Goal: Communication & Community: Share content

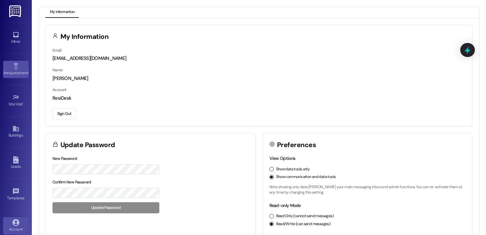
click at [10, 66] on link "Announcement •" at bounding box center [15, 69] width 25 height 17
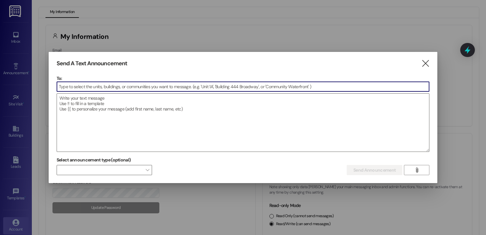
click at [11, 36] on div at bounding box center [243, 117] width 486 height 235
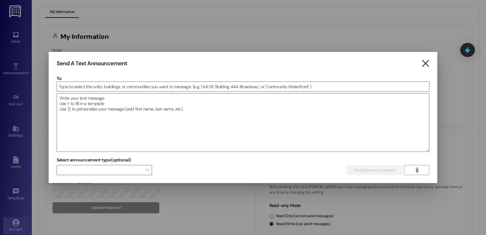
click at [426, 63] on icon "" at bounding box center [425, 63] width 9 height 7
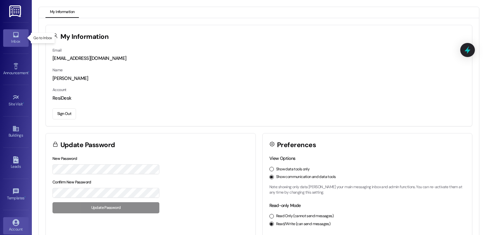
click at [19, 32] on link "Inbox" at bounding box center [15, 37] width 25 height 17
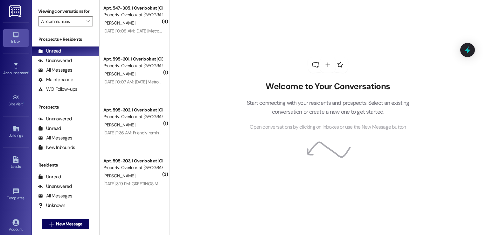
scroll to position [855, 0]
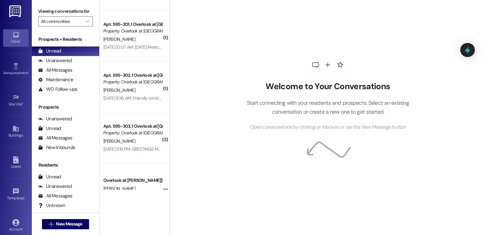
click at [170, 144] on div "Welcome to Your Conversations Start connecting with your residents and prospect…" at bounding box center [328, 117] width 317 height 235
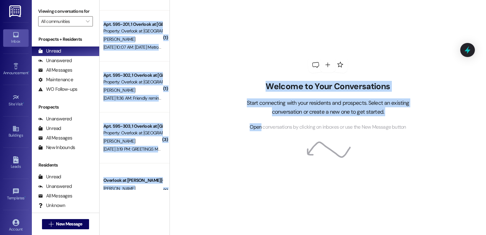
drag, startPoint x: 166, startPoint y: 144, endPoint x: 165, endPoint y: 138, distance: 5.5
click at [165, 138] on div "( 1 ) Apt. 677-303, 1 Overlook at [GEOGRAPHIC_DATA] Property: Overlook at [GEOG…" at bounding box center [293, 117] width 387 height 235
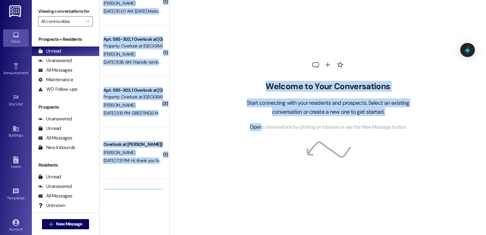
scroll to position [1033, 0]
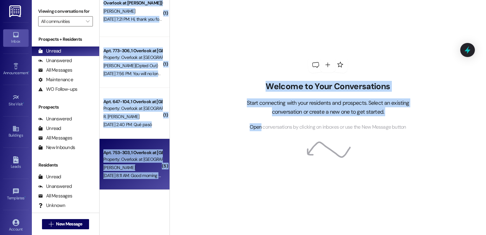
click at [126, 165] on div "[PERSON_NAME]" at bounding box center [133, 168] width 60 height 8
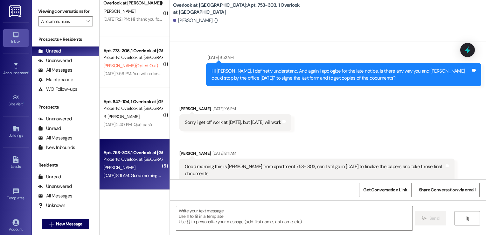
scroll to position [446, 0]
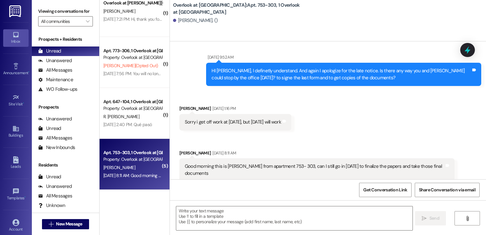
click at [126, 165] on div "[PERSON_NAME]" at bounding box center [133, 168] width 60 height 8
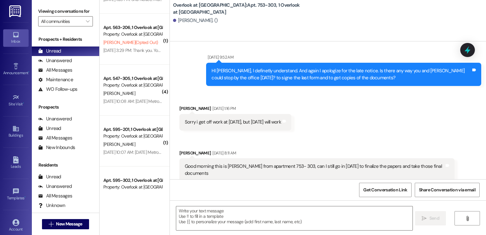
scroll to position [683, 0]
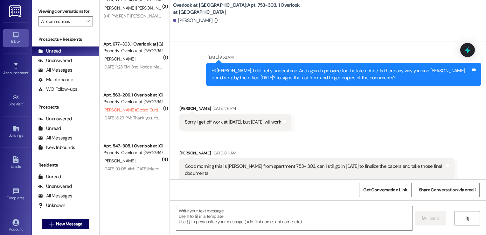
click at [170, 15] on div "Overlook at [GEOGRAPHIC_DATA]: Apt. 753-303, 1 Overlook at [PERSON_NAME][GEOGRA…" at bounding box center [328, 117] width 317 height 235
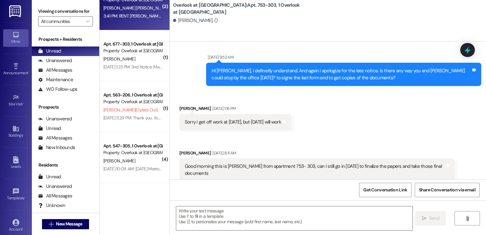
click at [138, 21] on div "Apt. 663-106, 1 Overlook at [GEOGRAPHIC_DATA] Property: Overlook at [GEOGRAPHIC…" at bounding box center [135, 4] width 70 height 51
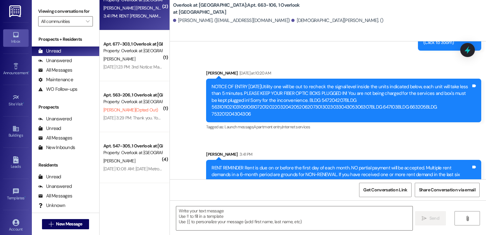
scroll to position [4188, 0]
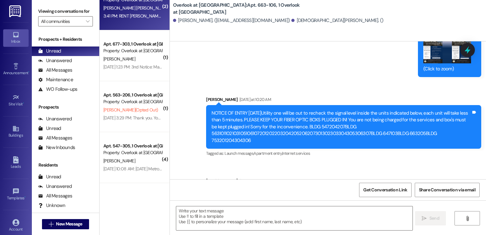
drag, startPoint x: 260, startPoint y: 61, endPoint x: 206, endPoint y: 103, distance: 68.9
click at [206, 105] on div "NOTICE OF ENTRY [DATE]Utility one will be out to recheck the signal level insid…" at bounding box center [343, 127] width 275 height 44
copy div "NOTICE OF ENTRY [DATE]Utility one will be out to recheck the signal level insid…"
click at [14, 36] on icon at bounding box center [15, 34] width 7 height 7
click at [11, 12] on img at bounding box center [15, 11] width 13 height 12
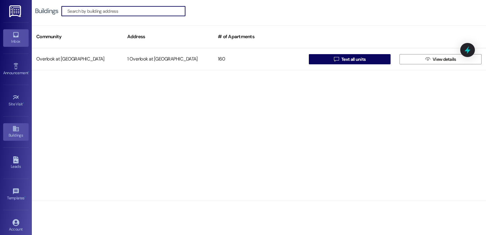
click at [13, 39] on div "Inbox" at bounding box center [16, 41] width 32 height 6
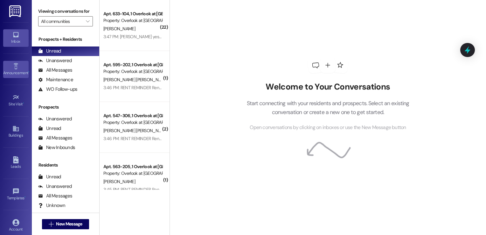
click at [10, 66] on link "Announcement •" at bounding box center [15, 69] width 25 height 17
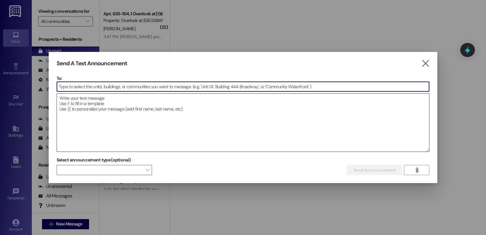
click at [107, 106] on textarea at bounding box center [243, 123] width 372 height 58
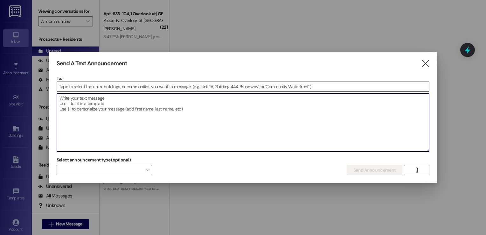
paste textarea "NOTICE OF ENTRY [DATE]Utility one will be out to recheck the signal level insid…"
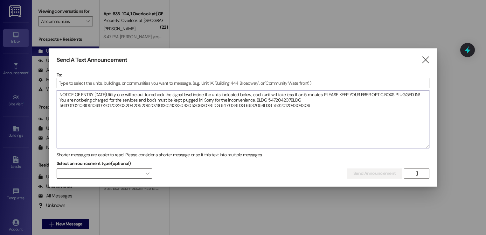
click at [132, 95] on textarea "NOTICE OF ENTRY [DATE]Utility one will be out to recheck the signal level insid…" at bounding box center [243, 119] width 372 height 58
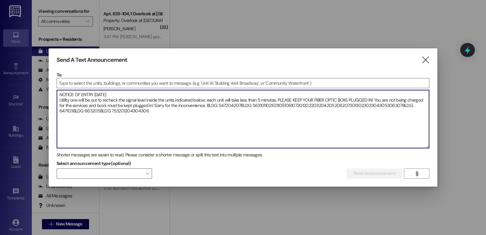
click at [278, 98] on textarea "NOTICE OF ENTRY [DATE] Utility one will be out to recheck the signal level insi…" at bounding box center [243, 119] width 372 height 58
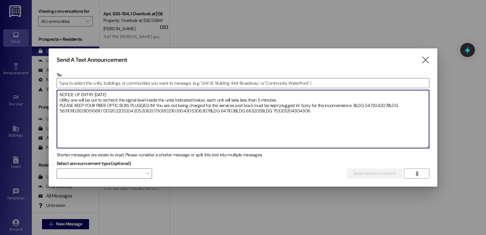
click at [157, 104] on textarea "NOTICE OF ENTRY [DATE] Utility one will be out to recheck the signal level insi…" at bounding box center [243, 119] width 372 height 58
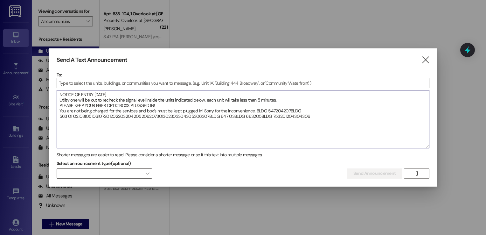
click at [256, 110] on textarea "NOTICE OF ENTRY [DATE] Utility one will be out to recheck the signal level insi…" at bounding box center [243, 119] width 372 height 58
click at [85, 116] on textarea "NOTICE OF ENTRY [DATE] Utility one will be out to recheck the signal level insi…" at bounding box center [243, 119] width 372 height 58
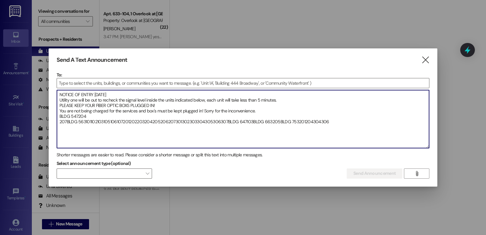
click at [79, 114] on textarea "NOTICE OF ENTRY [DATE] Utility one will be out to recheck the signal level insi…" at bounding box center [243, 119] width 372 height 58
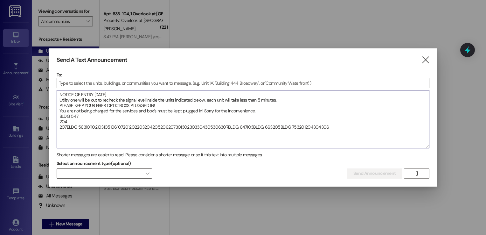
click at [67, 124] on textarea "NOTICE OF ENTRY [DATE] Utility one will be out to recheck the signal level insi…" at bounding box center [243, 119] width 372 height 58
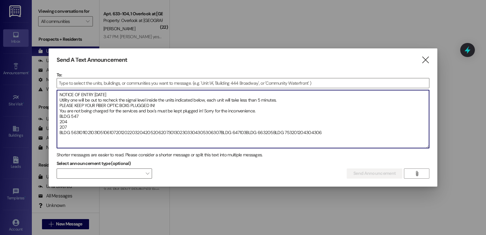
click at [78, 132] on textarea "NOTICE OF ENTRY [DATE] Utility one will be out to recheck the signal level insi…" at bounding box center [243, 119] width 372 height 58
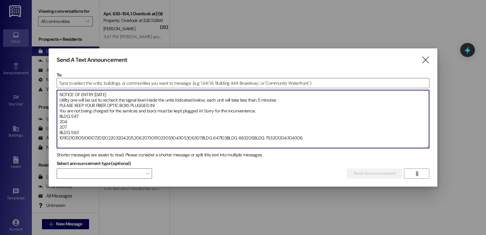
click at [64, 137] on textarea "NOTICE OF ENTRY [DATE] Utility one will be out to recheck the signal level insi…" at bounding box center [243, 119] width 372 height 58
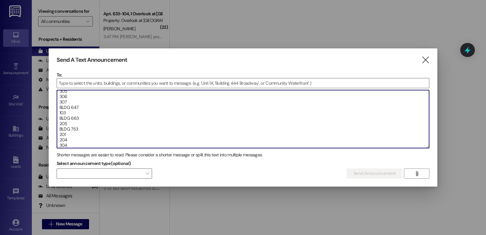
scroll to position [144, 0]
type textarea "NOTICE OF ENTRY [DATE] Utility one will be out to recheck the signal level insi…"
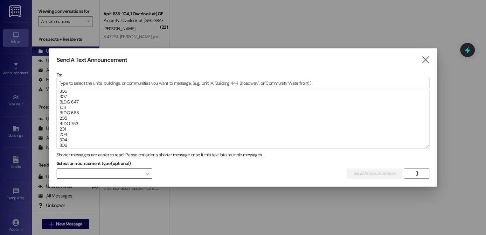
click at [94, 88] on div at bounding box center [243, 83] width 373 height 10
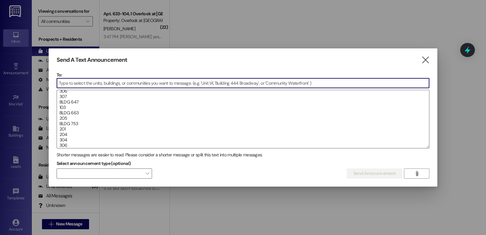
click at [94, 86] on input at bounding box center [243, 83] width 372 height 10
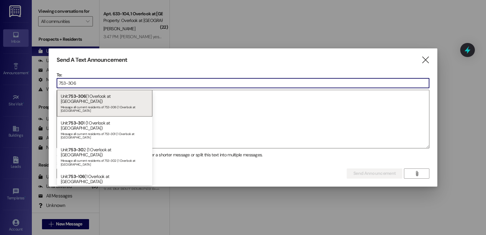
type input "753-306"
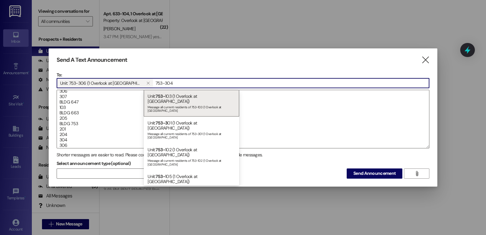
type input "753-304"
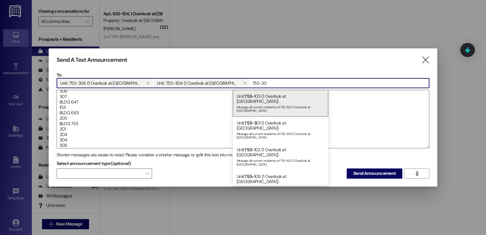
type input "753-204"
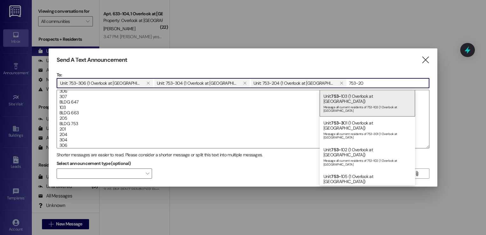
type input "753-201"
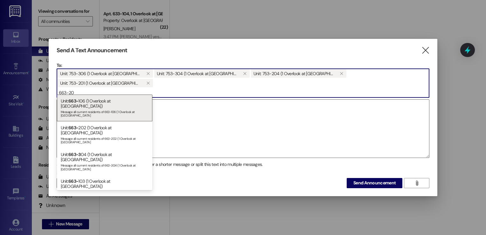
type input "663-205"
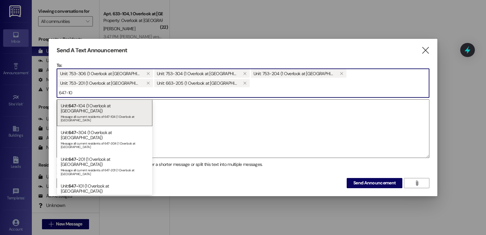
type input "647-103"
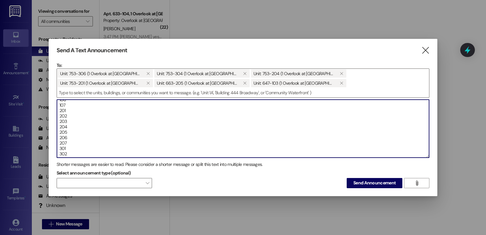
scroll to position [19, 0]
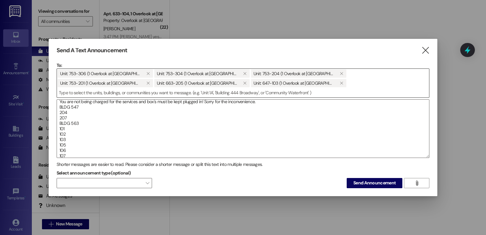
click at [260, 81] on span "Unit: 753-306 (1 Overlook at [GEOGRAPHIC_DATA])  Unit: 753-304 (1 Overlook at …" at bounding box center [243, 78] width 372 height 19
click at [239, 84] on span "Unit: 753-306 (1 Overlook at [GEOGRAPHIC_DATA])  Unit: 753-304 (1 Overlook at …" at bounding box center [243, 78] width 372 height 19
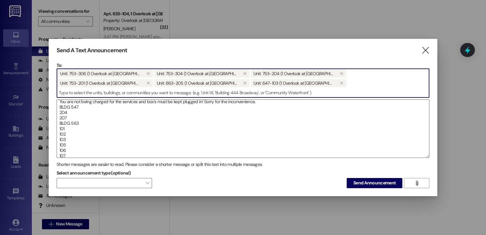
click at [247, 89] on input at bounding box center [243, 93] width 372 height 10
click at [240, 88] on input at bounding box center [243, 93] width 372 height 10
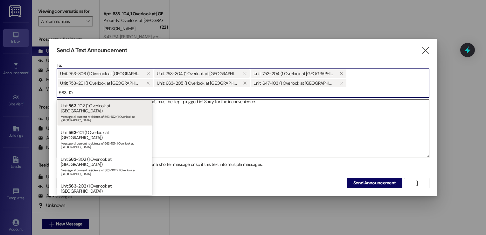
type input "563-101"
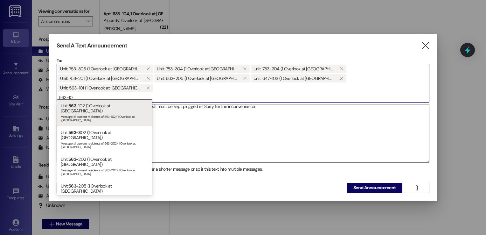
type input "563-102"
type input "5"
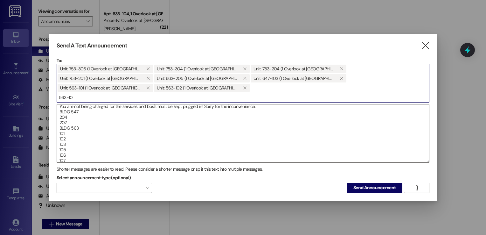
type input "563-105"
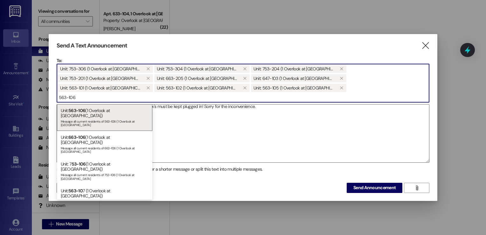
type input "563-106"
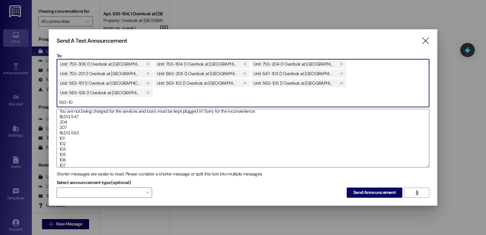
type input "563-107"
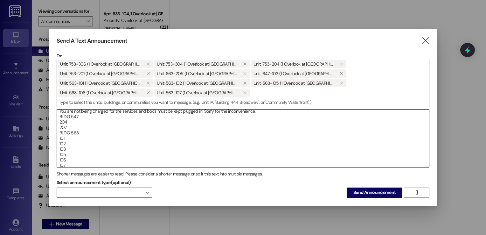
scroll to position [69, 0]
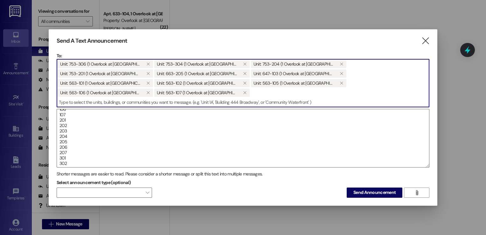
click at [323, 99] on input at bounding box center [243, 102] width 372 height 10
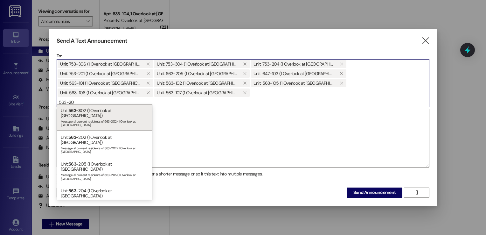
type input "563-201"
type input "563-203"
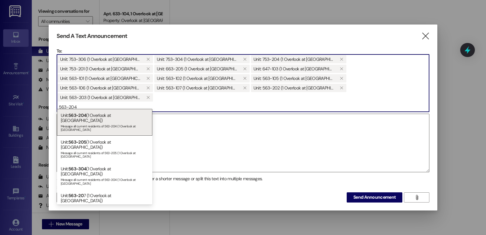
type input "563-204"
type input "563-205"
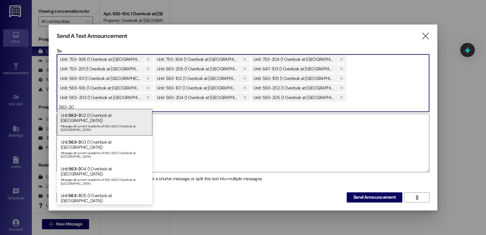
type input "563-206"
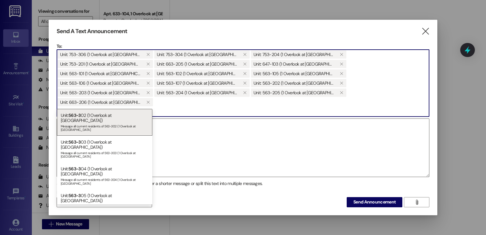
type input "563-207"
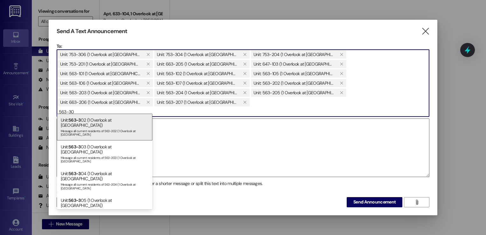
type input "563-301"
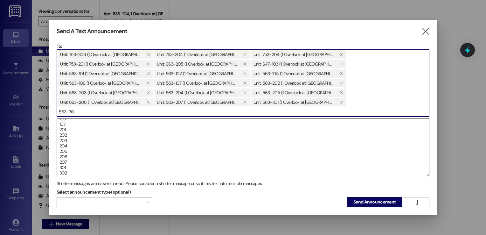
type input "563-302"
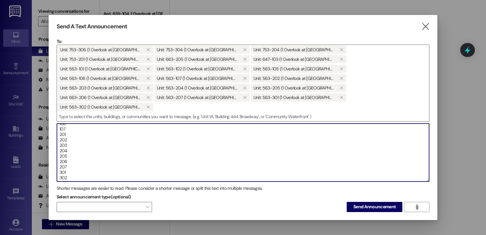
drag, startPoint x: 427, startPoint y: 152, endPoint x: 301, endPoint y: 156, distance: 125.8
click at [301, 156] on textarea "NOTICE OF ENTRY [DATE] Utility one will be out to recheck the signal level insi…" at bounding box center [243, 153] width 372 height 58
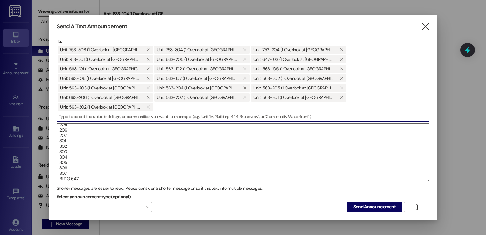
click at [328, 112] on input at bounding box center [243, 117] width 372 height 10
click at [250, 112] on input at bounding box center [243, 117] width 372 height 10
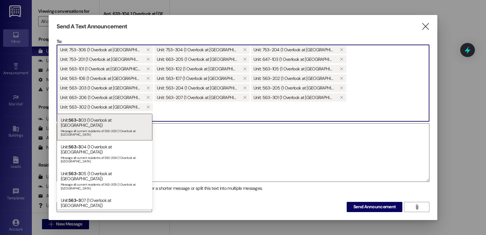
type input "563-303"
type input "563-304"
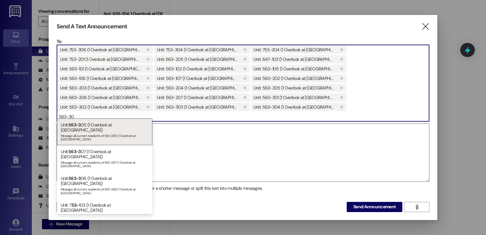
type input "563-305"
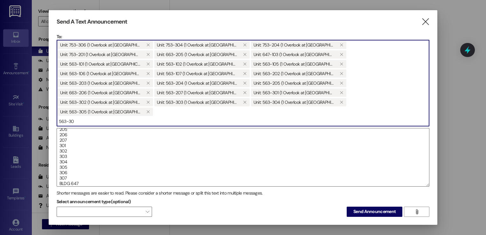
type input "563-306"
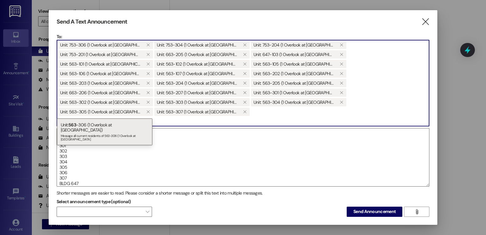
type input "563-307"
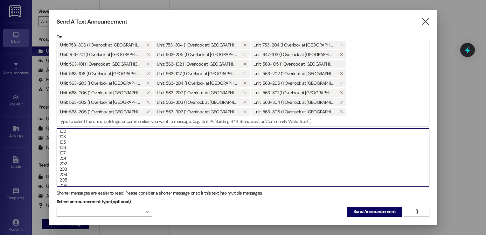
scroll to position [0, 0]
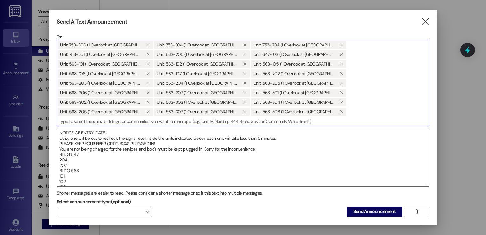
click at [382, 117] on input at bounding box center [243, 122] width 372 height 10
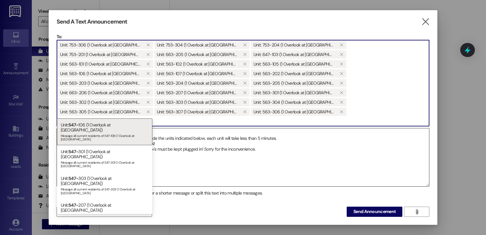
type input "547-"
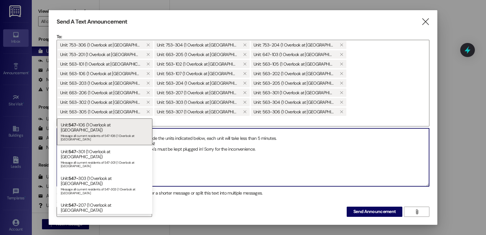
click at [280, 160] on textarea "NOTICE OF ENTRY [DATE] Utility one will be out to recheck the signal level insi…" at bounding box center [243, 157] width 372 height 58
type textarea "NOTICE OF ENTRY [DATE] Utility one will be out to recheck the signal level insi…"
click at [213, 117] on input "547-" at bounding box center [243, 122] width 372 height 10
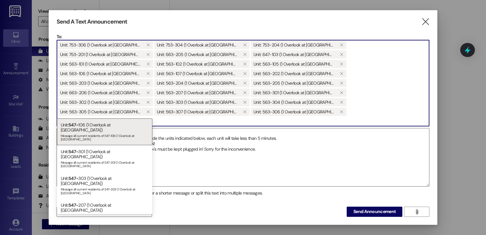
type input "5"
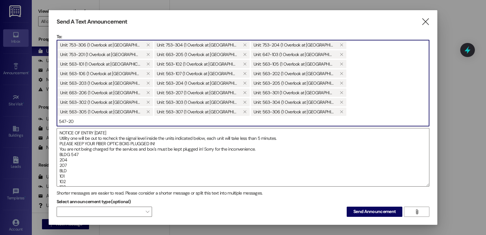
type input "547-204"
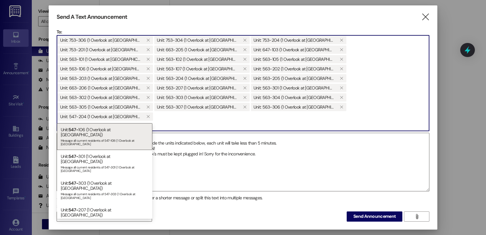
type input "547-207"
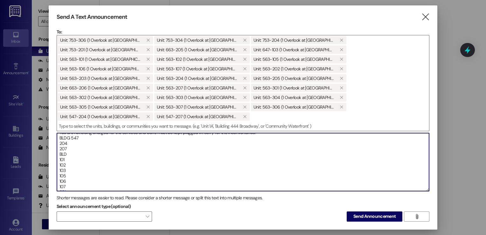
scroll to position [13, 0]
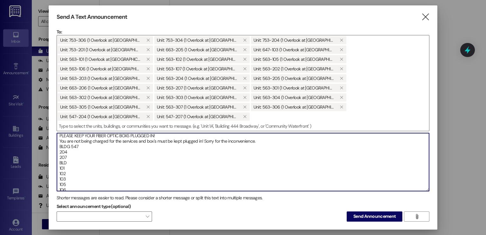
drag, startPoint x: 68, startPoint y: 152, endPoint x: 76, endPoint y: 169, distance: 18.7
click at [76, 169] on textarea "NOTICE OF ENTRY [DATE] Utility one will be out to recheck the signal level insi…" at bounding box center [243, 162] width 372 height 58
click at [76, 148] on textarea "NOTICE OF ENTRY [DATE] Utility one will be out to recheck the signal level insi…" at bounding box center [243, 162] width 372 height 58
click at [75, 150] on textarea "NOTICE OF ENTRY [DATE] Utility one will be out to recheck the signal level insi…" at bounding box center [243, 162] width 372 height 58
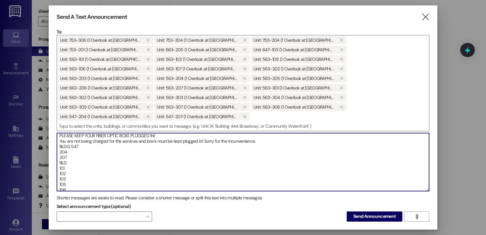
click at [67, 153] on textarea "NOTICE OF ENTRY [DATE] Utility one will be out to recheck the signal level insi…" at bounding box center [243, 162] width 372 height 58
drag, startPoint x: 427, startPoint y: 138, endPoint x: 427, endPoint y: 134, distance: 3.6
click at [427, 134] on textarea "NOTICE OF ENTRY [DATE] Utility one will be out to recheck the signal level insi…" at bounding box center [243, 162] width 372 height 58
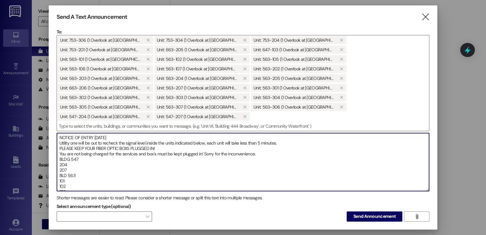
click at [59, 133] on textarea "NOTICE OF ENTRY [DATE] Utility one will be out to recheck the signal level insi…" at bounding box center [243, 162] width 372 height 58
type textarea "2nd REMINDER NOTICE OF ENTRY [DATE] Utility one will be out to recheck the sign…"
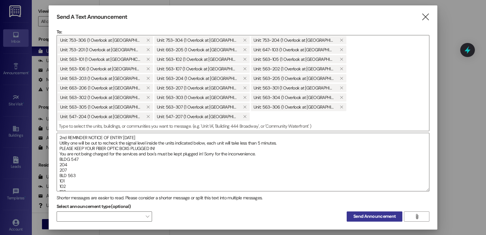
click at [363, 213] on span "Send Announcement" at bounding box center [375, 216] width 42 height 7
